Goal: Check status: Check status

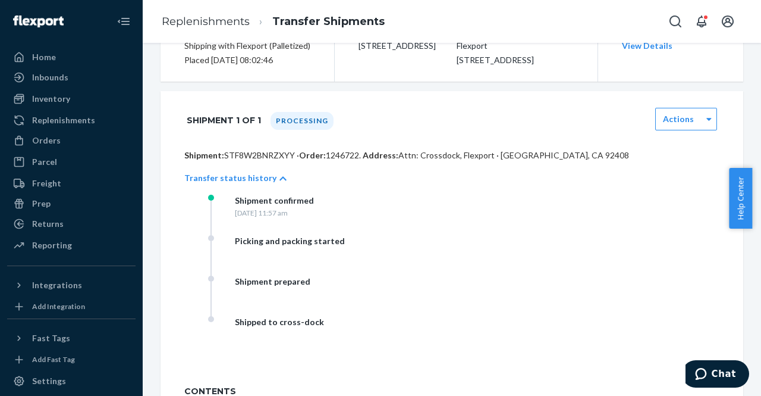
scroll to position [155, 0]
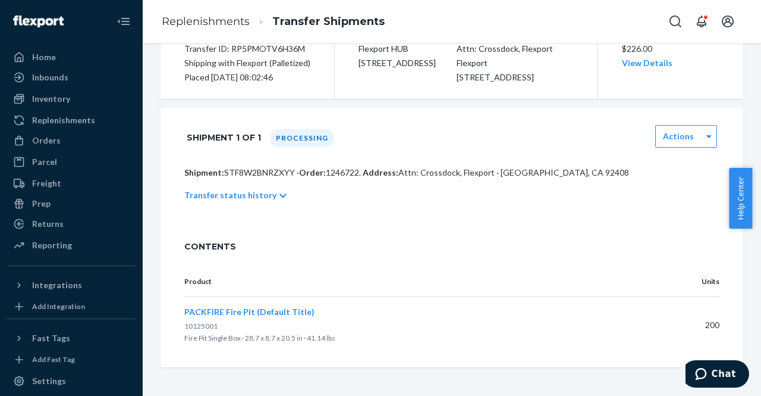
scroll to position [144, 0]
click at [280, 200] on icon at bounding box center [283, 196] width 7 height 8
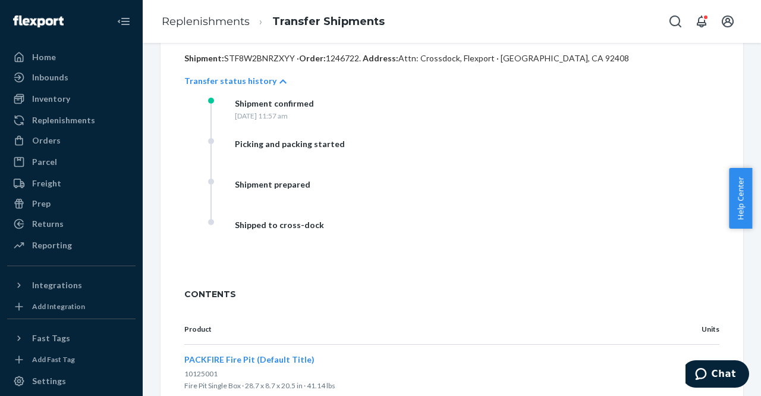
scroll to position [312, 0]
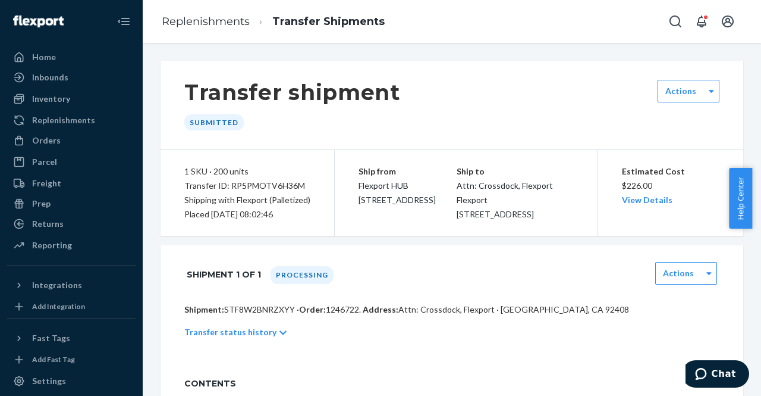
scroll to position [150, 0]
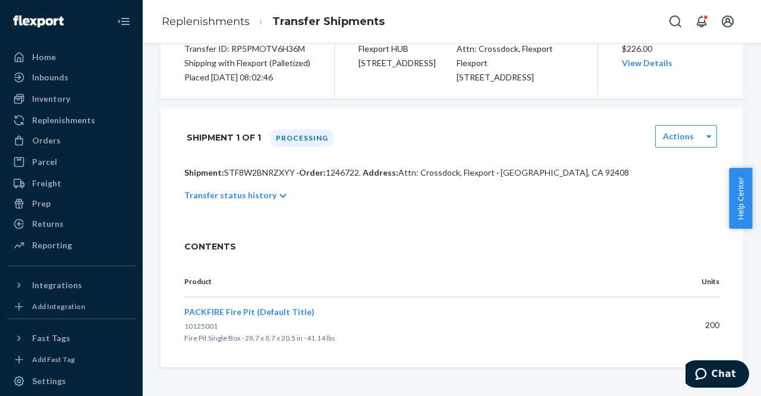
click at [280, 195] on icon at bounding box center [283, 196] width 7 height 8
